Goal: Task Accomplishment & Management: Use online tool/utility

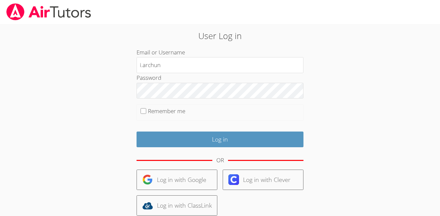
type input "i.archundia2@lodiusd.org"
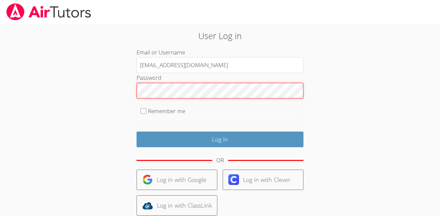
click at [136, 131] on input "Log in" at bounding box center [219, 139] width 167 height 16
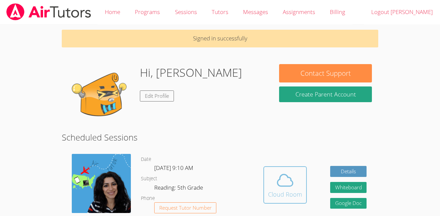
click at [296, 184] on span at bounding box center [285, 180] width 34 height 19
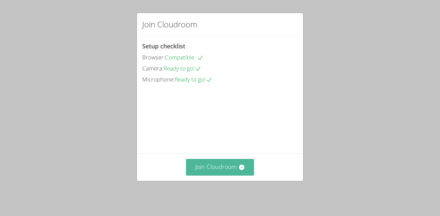
click at [223, 172] on button "Join Cloudroom" at bounding box center [220, 167] width 68 height 16
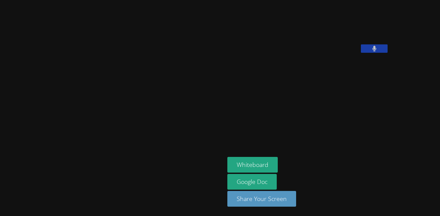
click at [227, 172] on button "Whiteboard" at bounding box center [252, 165] width 50 height 16
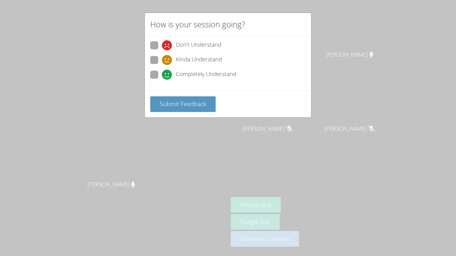
click at [166, 74] on icon at bounding box center [167, 75] width 10 height 10
click at [166, 74] on input "Completely Understand" at bounding box center [165, 74] width 6 height 6
radio input "true"
click at [182, 94] on div "Submit Feedback" at bounding box center [228, 104] width 166 height 27
click at [183, 97] on button "Submit Feedback" at bounding box center [182, 104] width 65 height 16
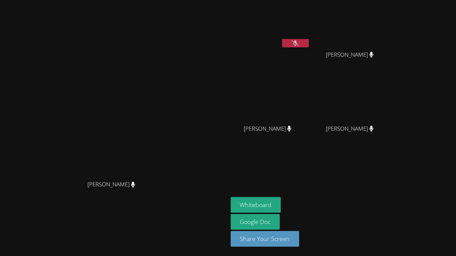
click at [298, 42] on icon at bounding box center [294, 43] width 7 height 6
